Goal: Find specific page/section: Find specific page/section

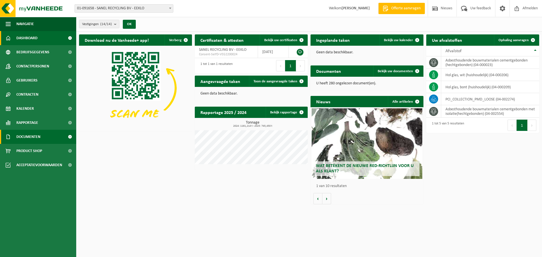
click at [29, 137] on span "Documenten" at bounding box center [28, 137] width 24 height 14
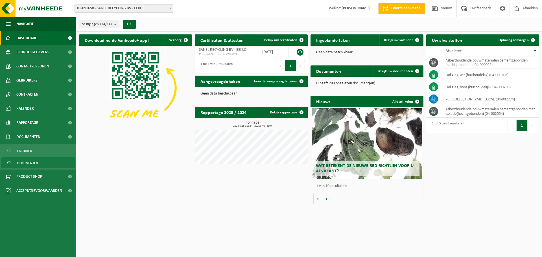
click at [28, 162] on span "Documenten" at bounding box center [27, 163] width 21 height 11
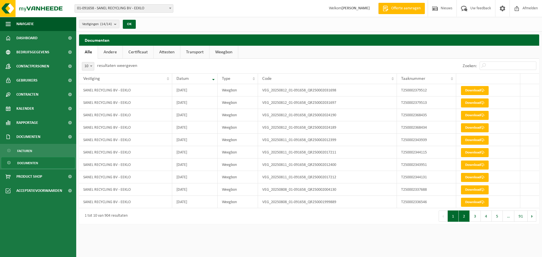
click at [464, 219] on button "2" at bounding box center [464, 216] width 11 height 11
click at [453, 217] on button "1" at bounding box center [453, 216] width 11 height 11
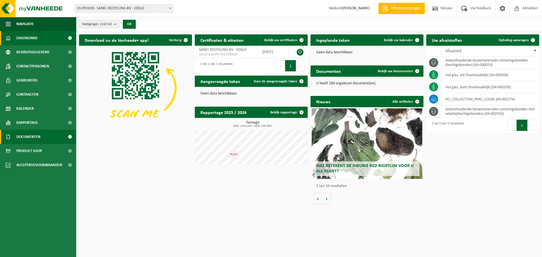
click at [24, 137] on span "Documenten" at bounding box center [28, 137] width 24 height 14
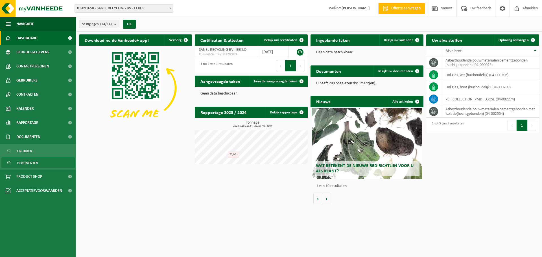
click at [22, 163] on span "Documenten" at bounding box center [27, 163] width 21 height 11
